Goal: Transaction & Acquisition: Purchase product/service

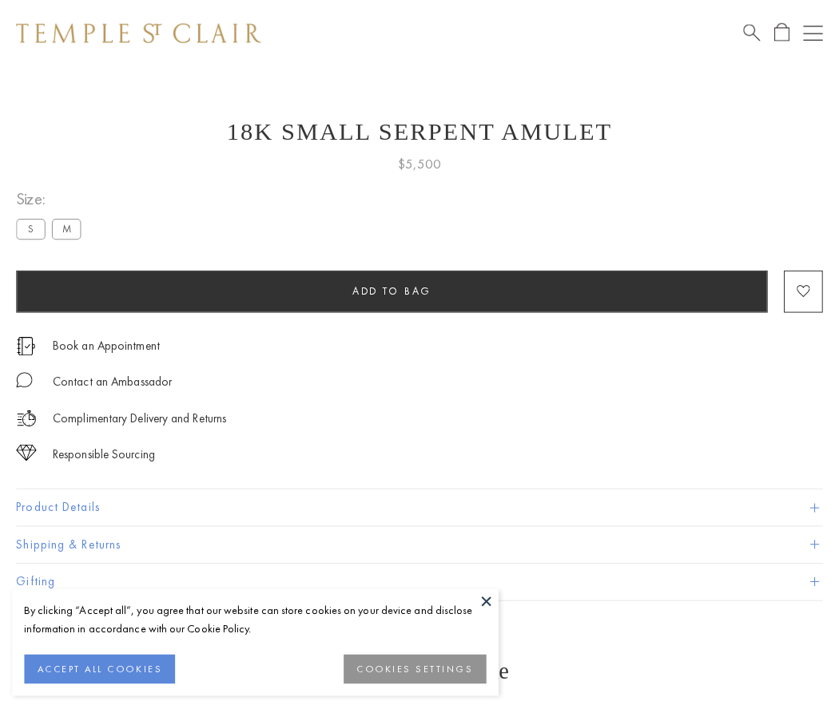
scroll to position [58, 0]
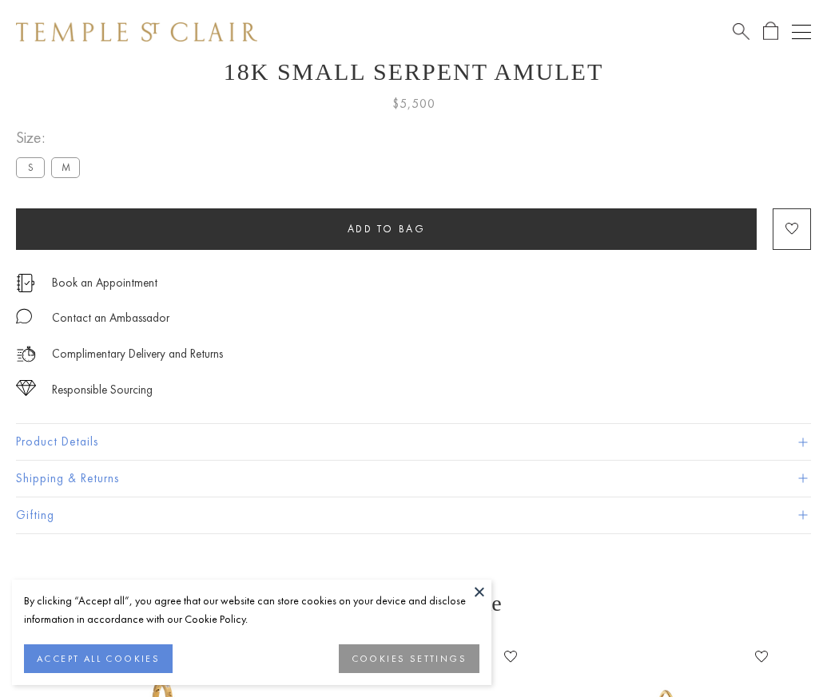
click at [386, 228] on span "Add to bag" at bounding box center [387, 229] width 78 height 14
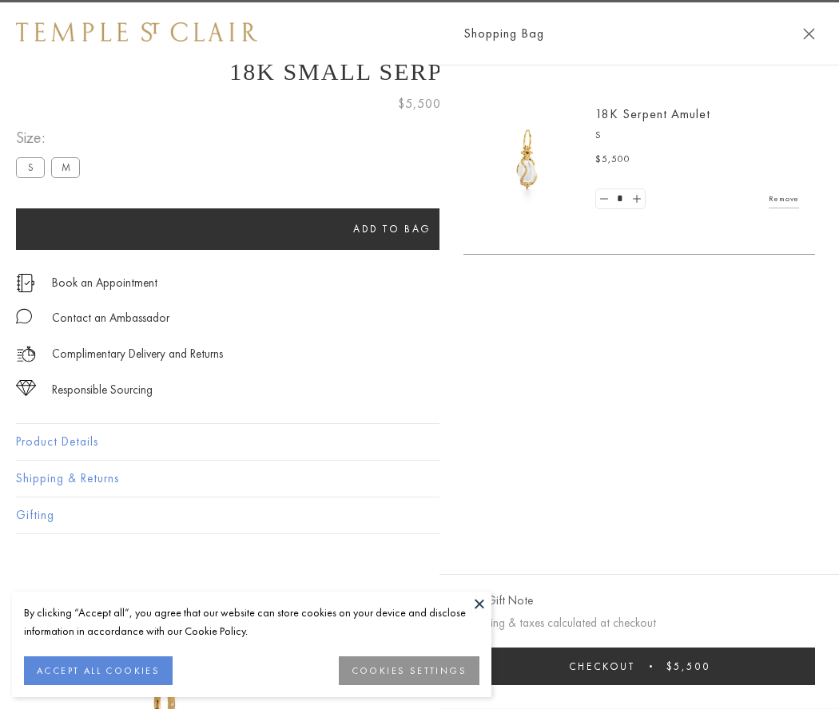
click at [668, 666] on button "Checkout $5,500" at bounding box center [639, 667] width 352 height 38
